Goal: Task Accomplishment & Management: Manage account settings

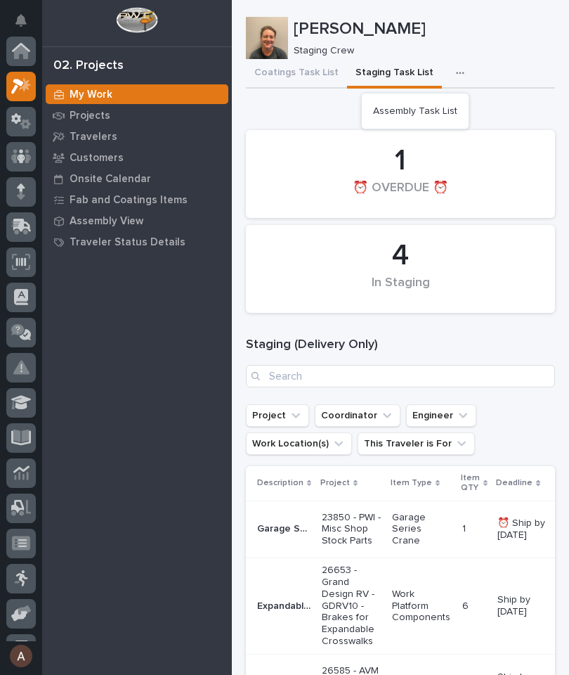
scroll to position [35, 0]
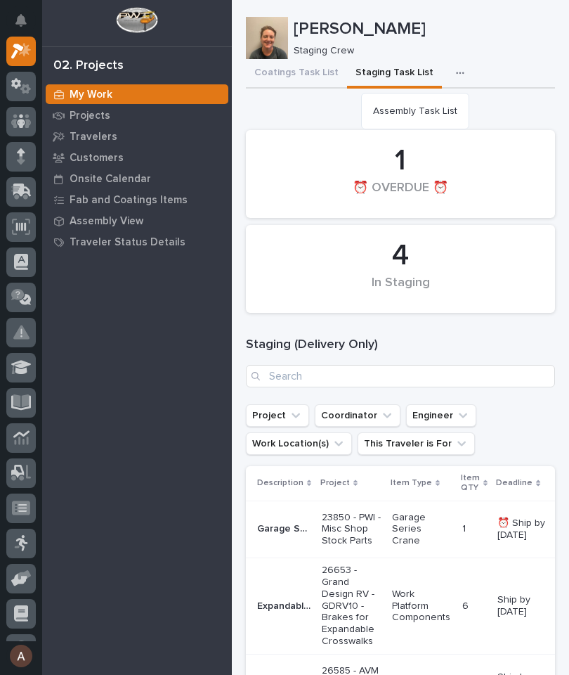
click at [448, 114] on span "Assembly Task List" at bounding box center [415, 111] width 84 height 13
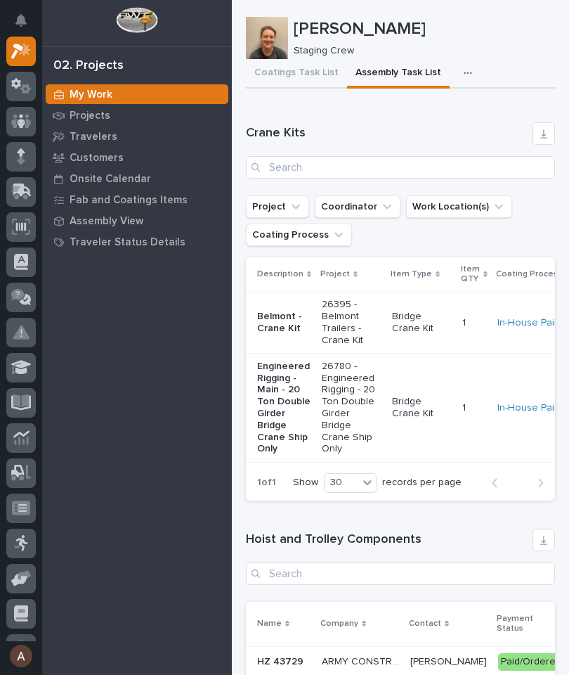
click at [456, 84] on button "button" at bounding box center [471, 73] width 31 height 28
click at [453, 122] on button "Staging Task List" at bounding box center [426, 111] width 93 height 24
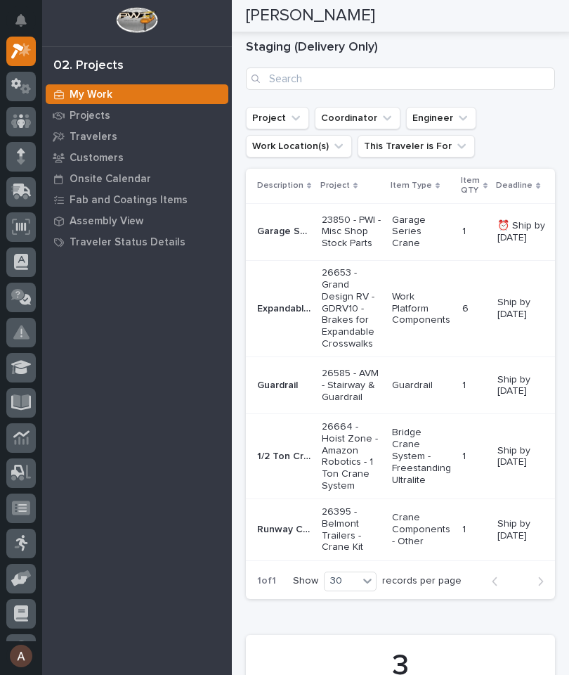
click at [342, 436] on p "26664 - Hoist Zone - Amazon Robotics - 1 Ton Crane System" at bounding box center [351, 456] width 59 height 71
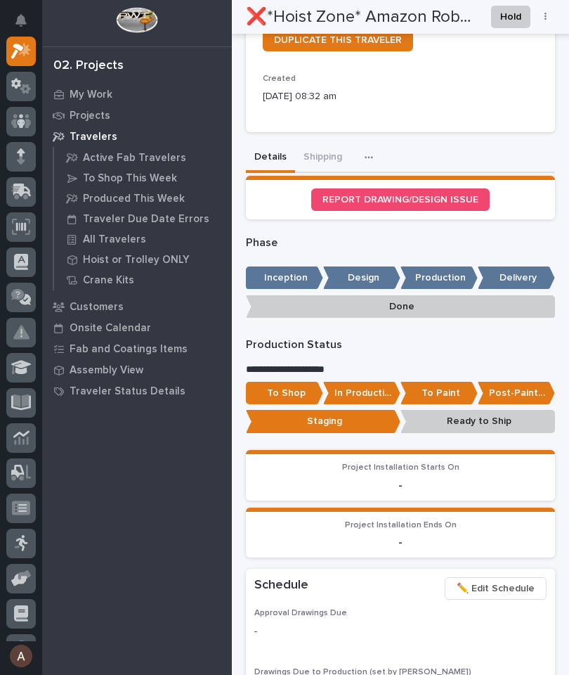
scroll to position [505, 0]
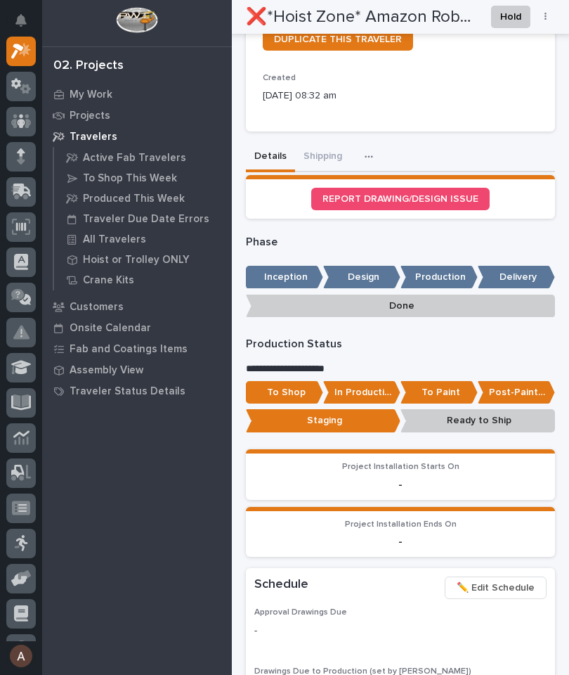
click at [515, 387] on p "Post-Paint Assembly" at bounding box center [516, 392] width 77 height 23
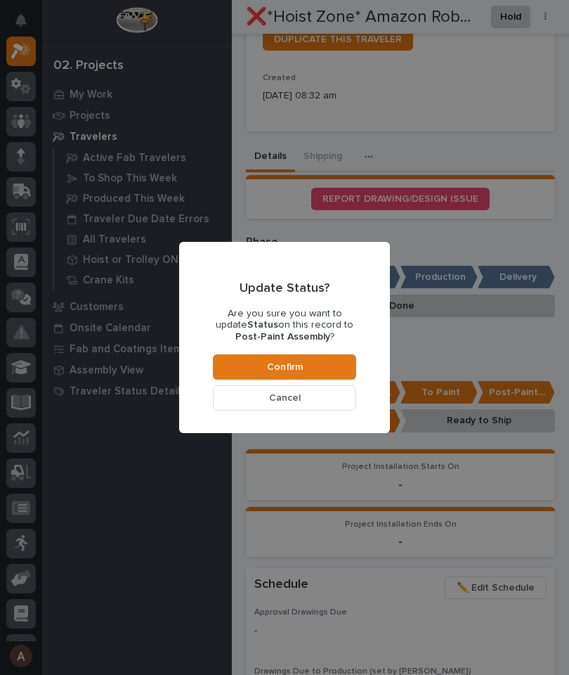
click at [333, 365] on button "Confirm" at bounding box center [284, 366] width 143 height 25
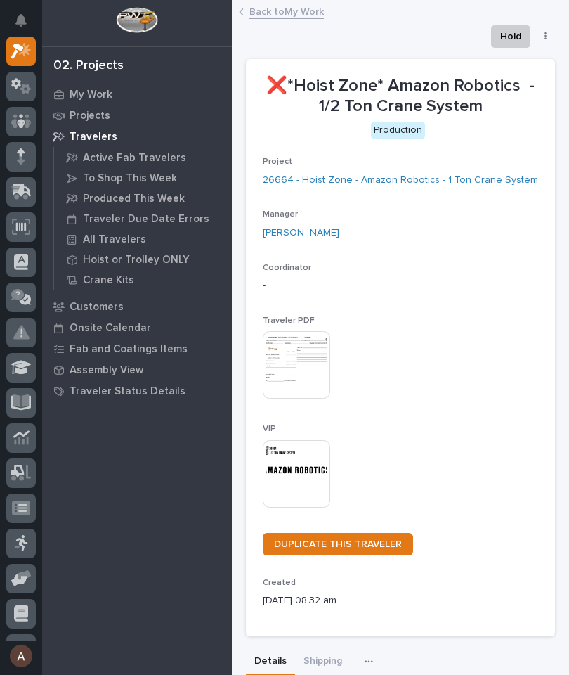
scroll to position [0, 0]
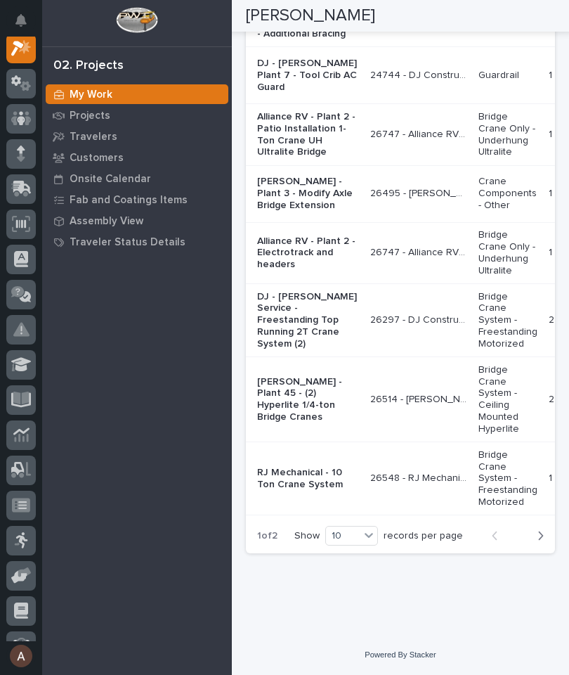
scroll to position [3370, 0]
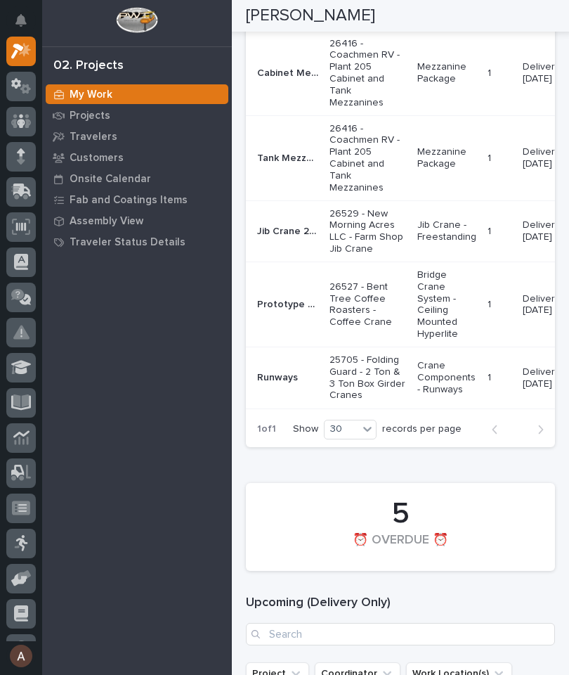
click at [288, 238] on p "Jib Crane 20' Span 1 Ton" at bounding box center [289, 230] width 64 height 15
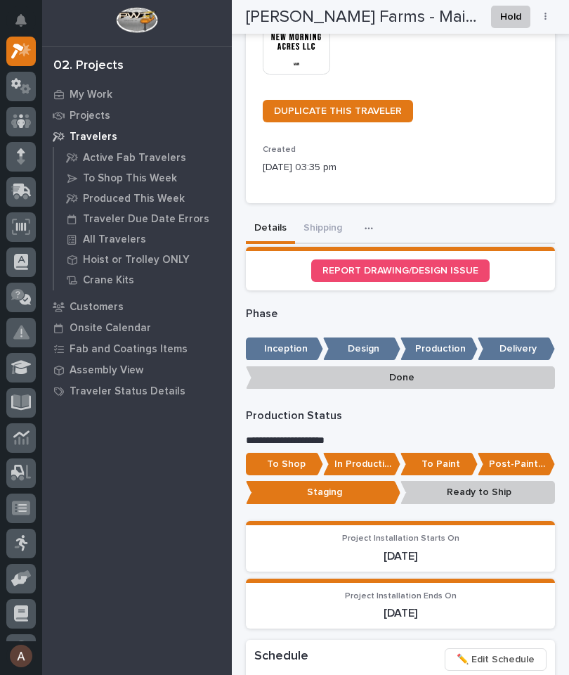
scroll to position [435, 0]
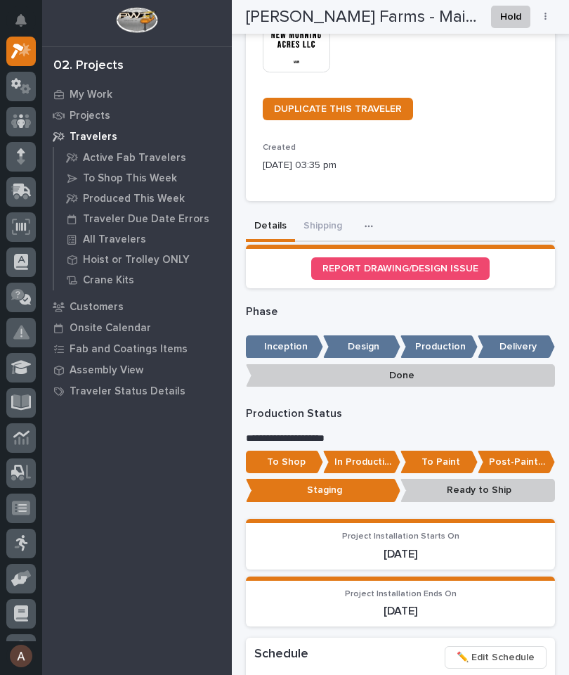
click at [369, 456] on p "In Production" at bounding box center [361, 462] width 77 height 23
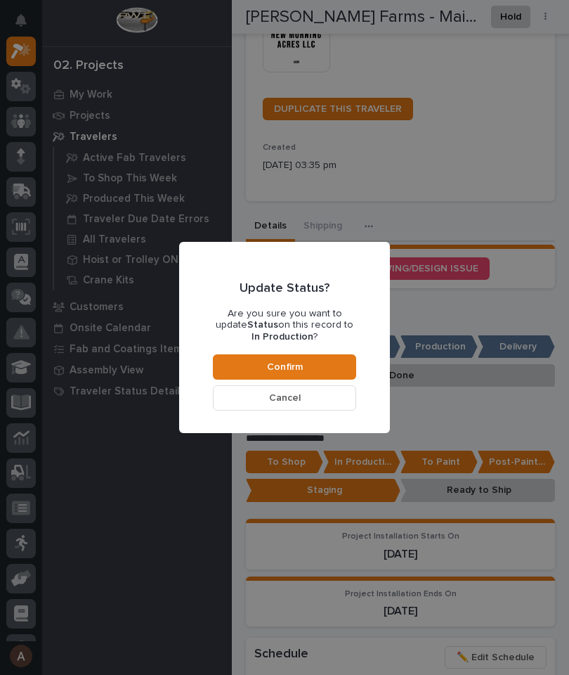
click at [321, 364] on button "Confirm" at bounding box center [284, 366] width 143 height 25
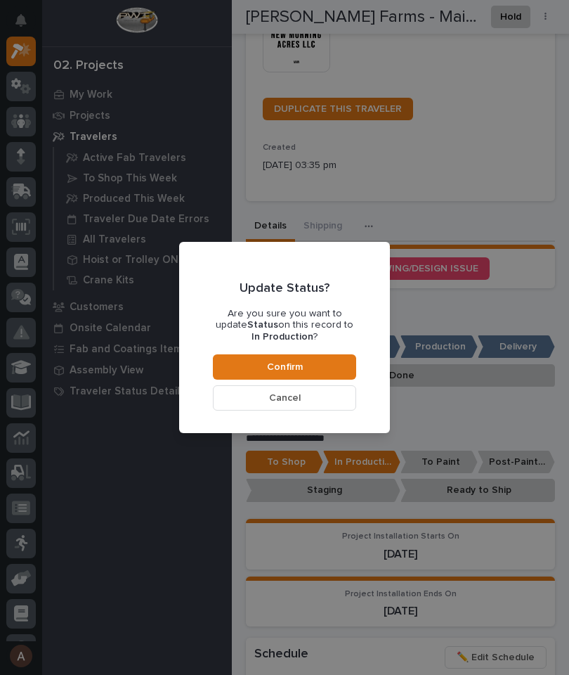
scroll to position [673, 0]
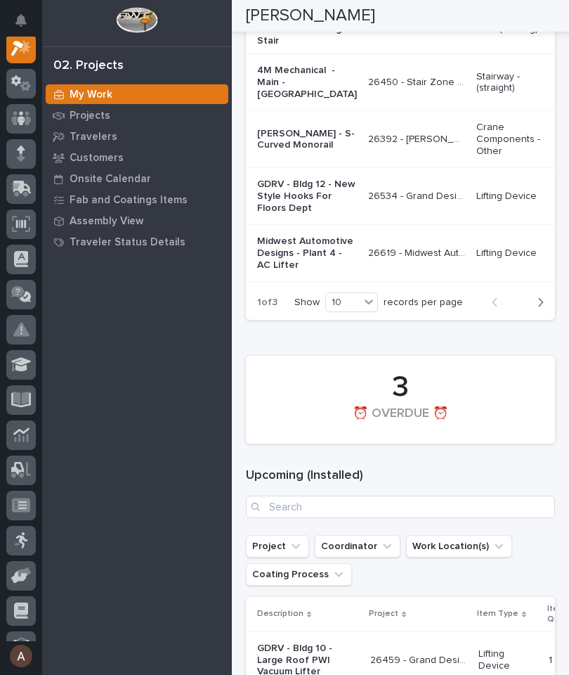
scroll to position [2441, 0]
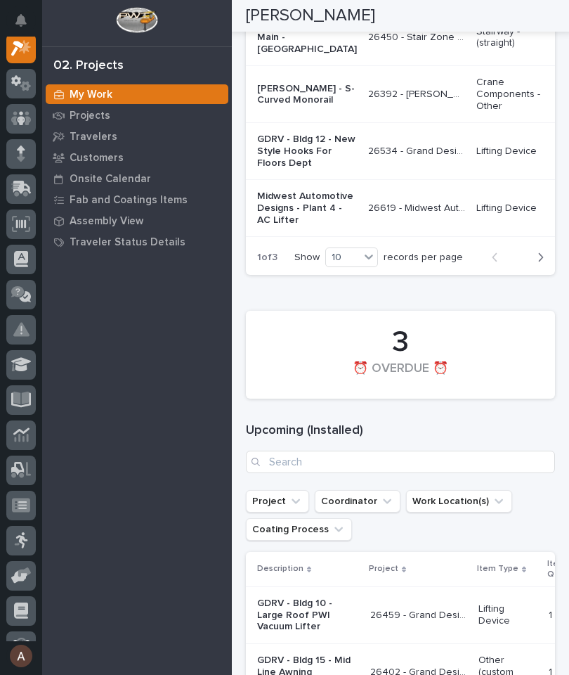
click at [540, 264] on icon "button" at bounding box center [541, 257] width 6 height 13
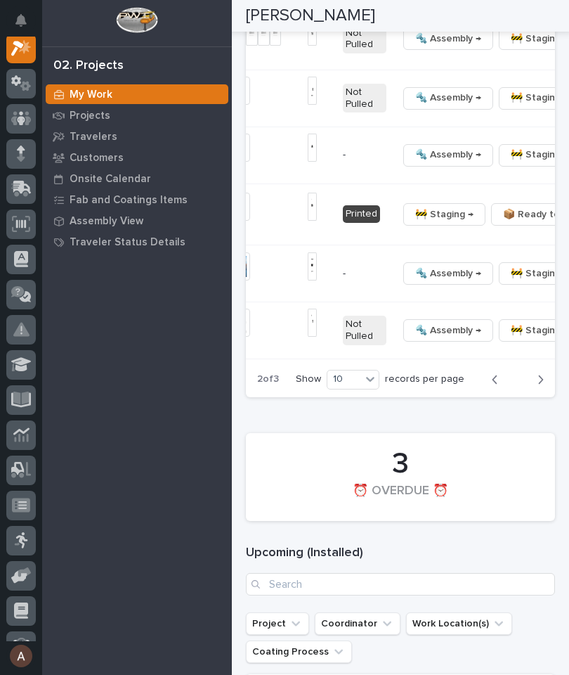
scroll to position [0, 563]
click at [481, 331] on button "🔩 Hardware" at bounding box center [480, 320] width 93 height 22
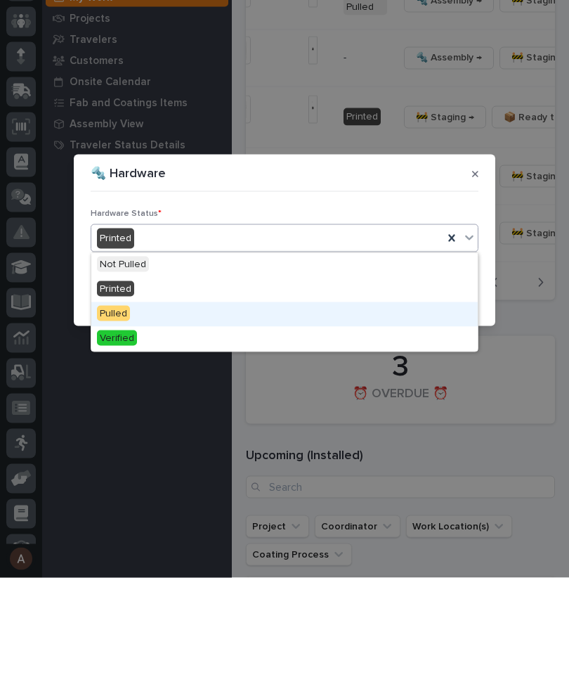
click at [146, 399] on div "Pulled" at bounding box center [284, 411] width 387 height 25
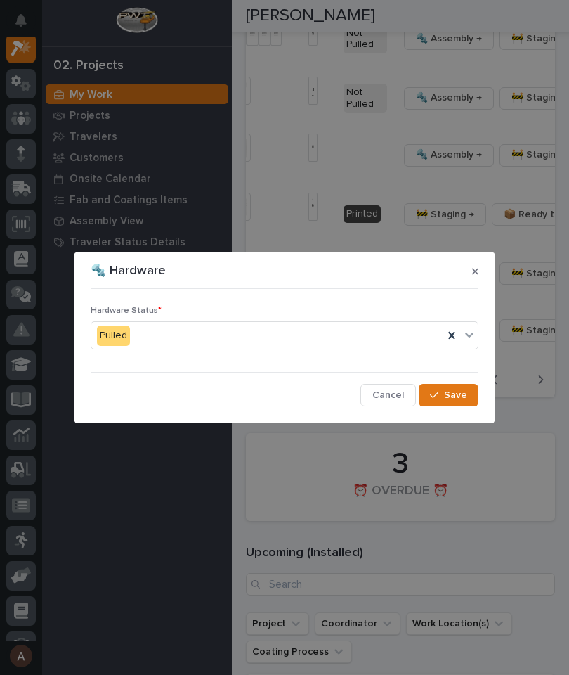
click at [457, 396] on span "Save" at bounding box center [455, 395] width 23 height 13
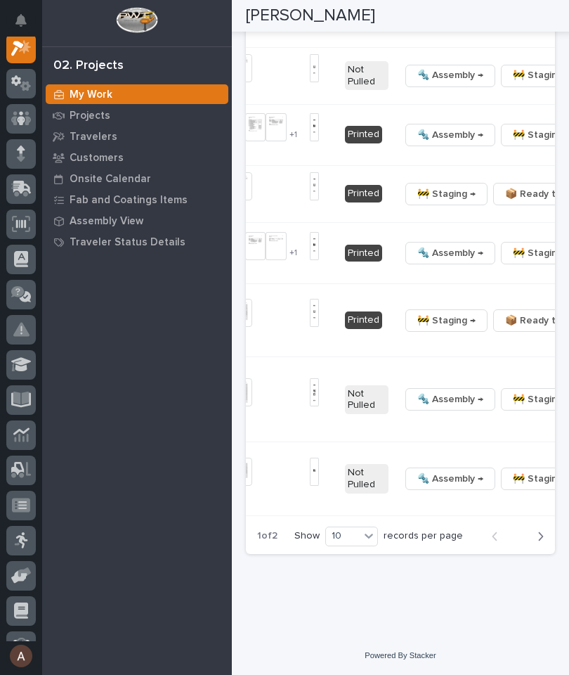
scroll to position [0, 543]
